Goal: Information Seeking & Learning: Find specific fact

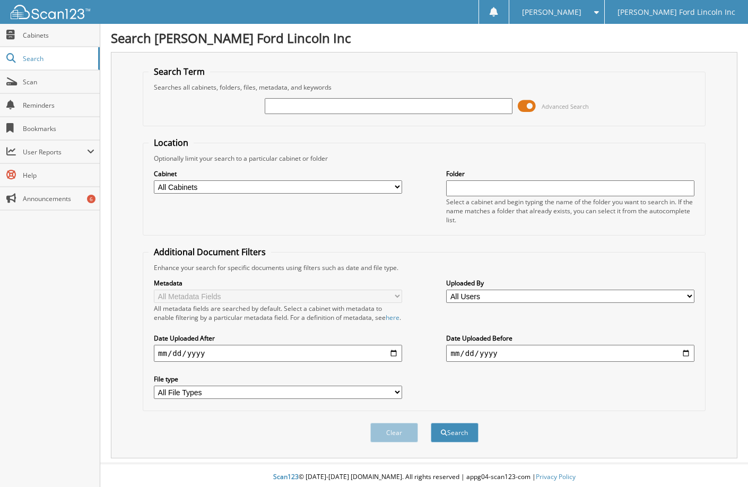
click at [530, 104] on span at bounding box center [526, 106] width 18 height 16
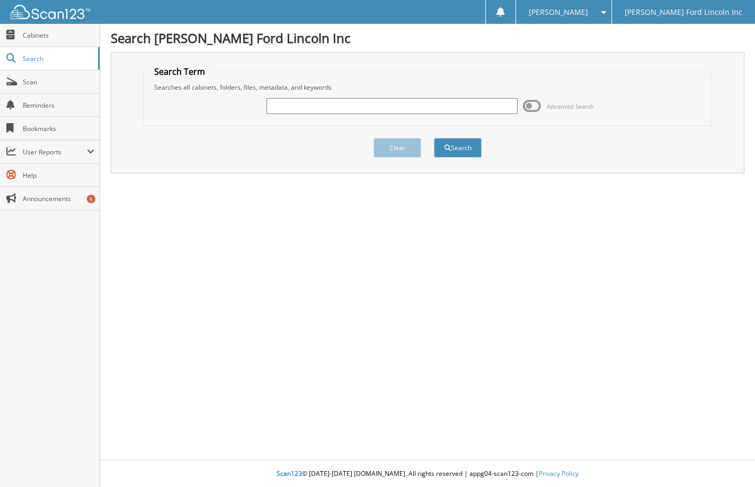
click at [386, 112] on input "text" at bounding box center [392, 106] width 251 height 16
type input "16193427"
click at [434, 138] on button "Search" at bounding box center [458, 148] width 48 height 20
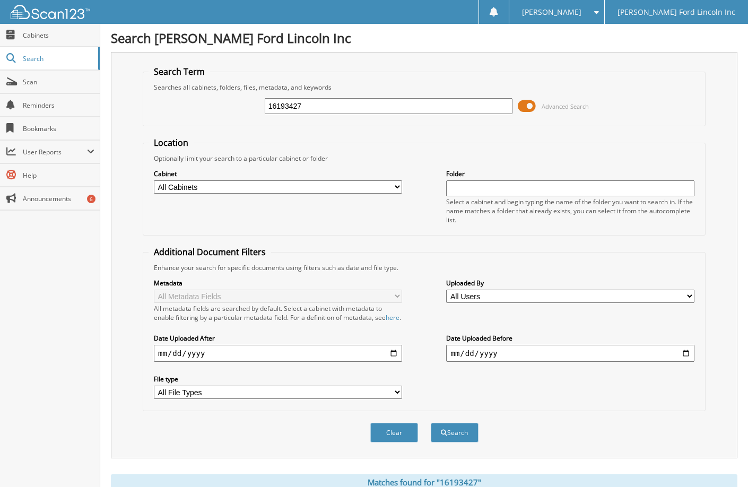
click at [526, 104] on span at bounding box center [526, 106] width 18 height 16
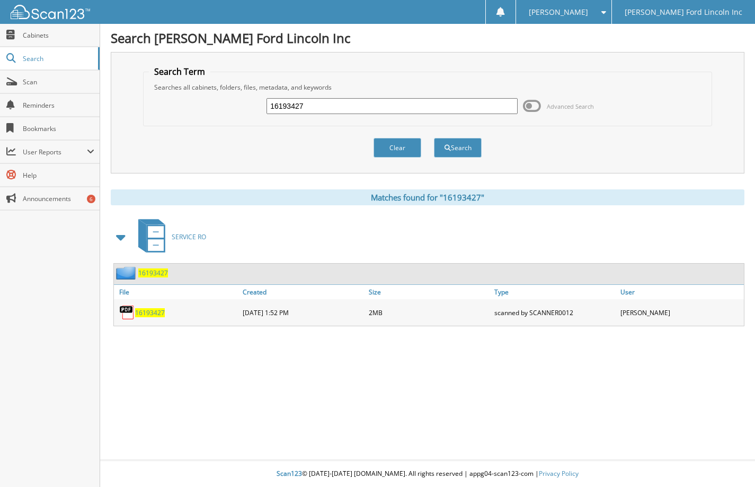
click at [151, 312] on span "16193427" at bounding box center [150, 312] width 30 height 9
click at [244, 310] on div "[DATE] 1:52 PM" at bounding box center [303, 312] width 126 height 21
